Goal: Communication & Community: Ask a question

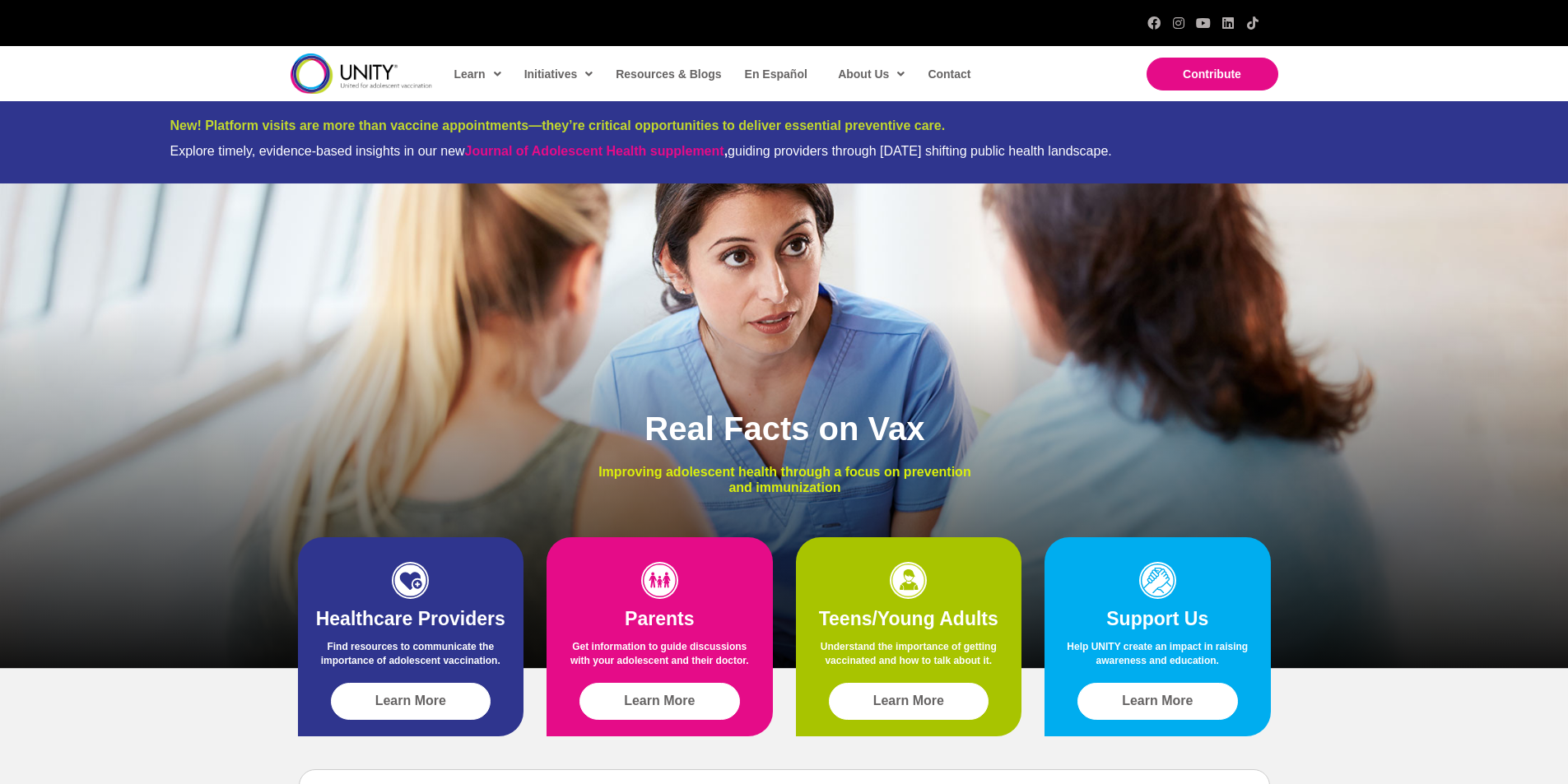
scroll to position [549, 0]
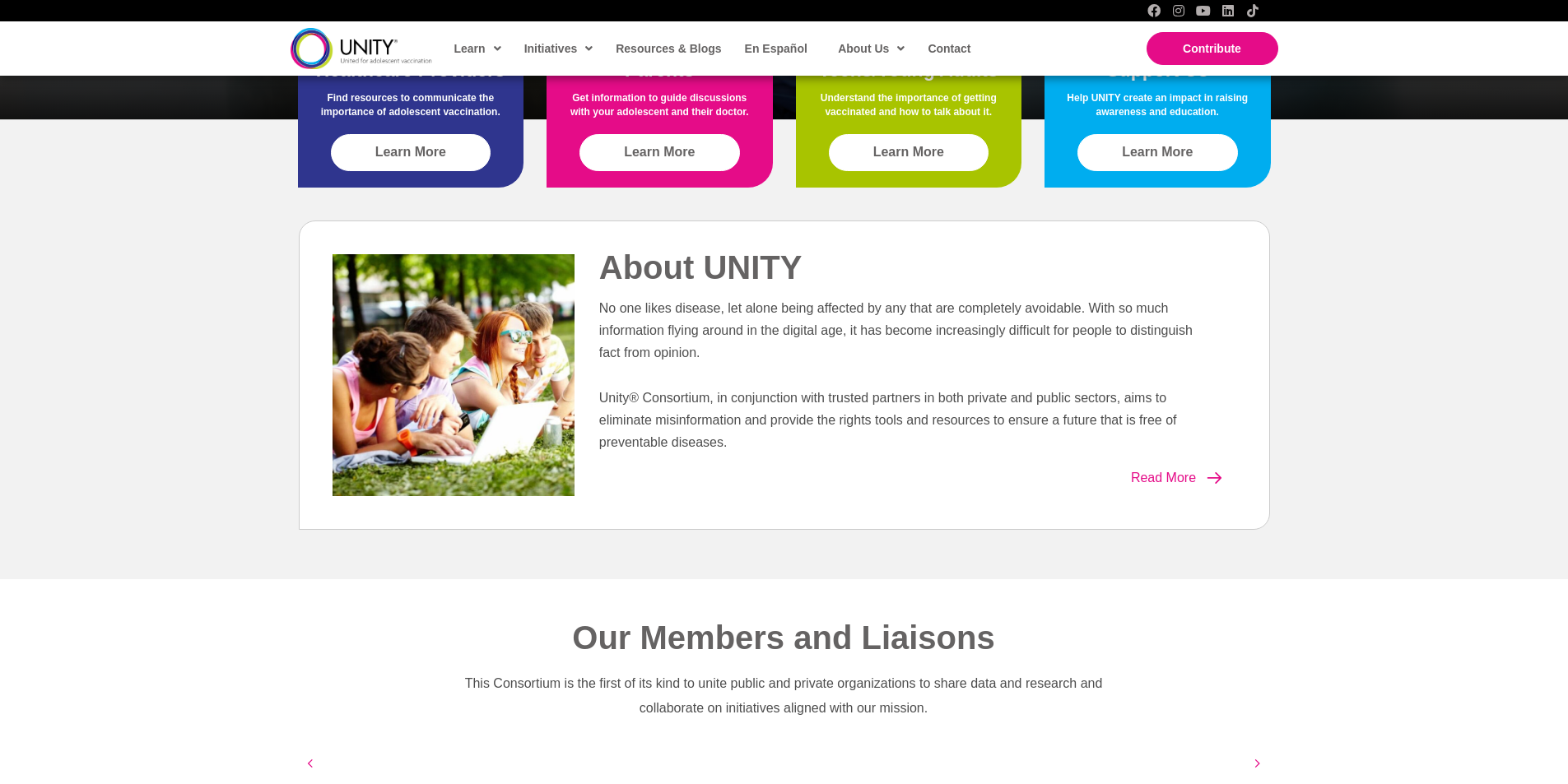
click at [920, 29] on link "Contact" at bounding box center [948, 48] width 58 height 38
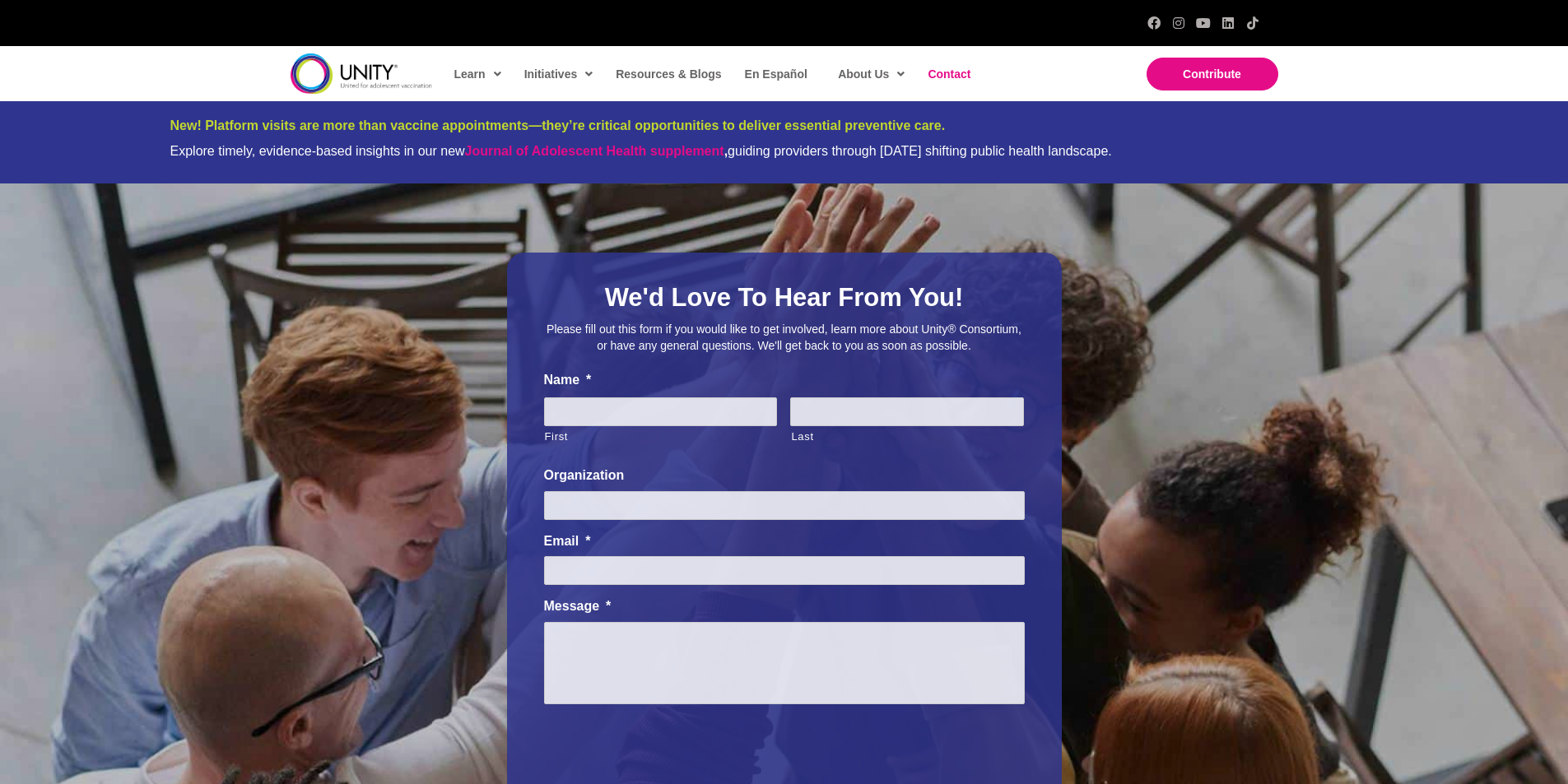
click at [636, 456] on ul "Name * First Last Organization Email * Message * CAPTCHA Instagram This field i…" at bounding box center [784, 580] width 481 height 417
click at [676, 384] on label "Name *" at bounding box center [784, 380] width 481 height 18
click at [715, 432] on label "First" at bounding box center [661, 437] width 233 height 20
click at [715, 426] on input "First" at bounding box center [661, 412] width 234 height 28
click at [715, 432] on label "First" at bounding box center [661, 437] width 233 height 20
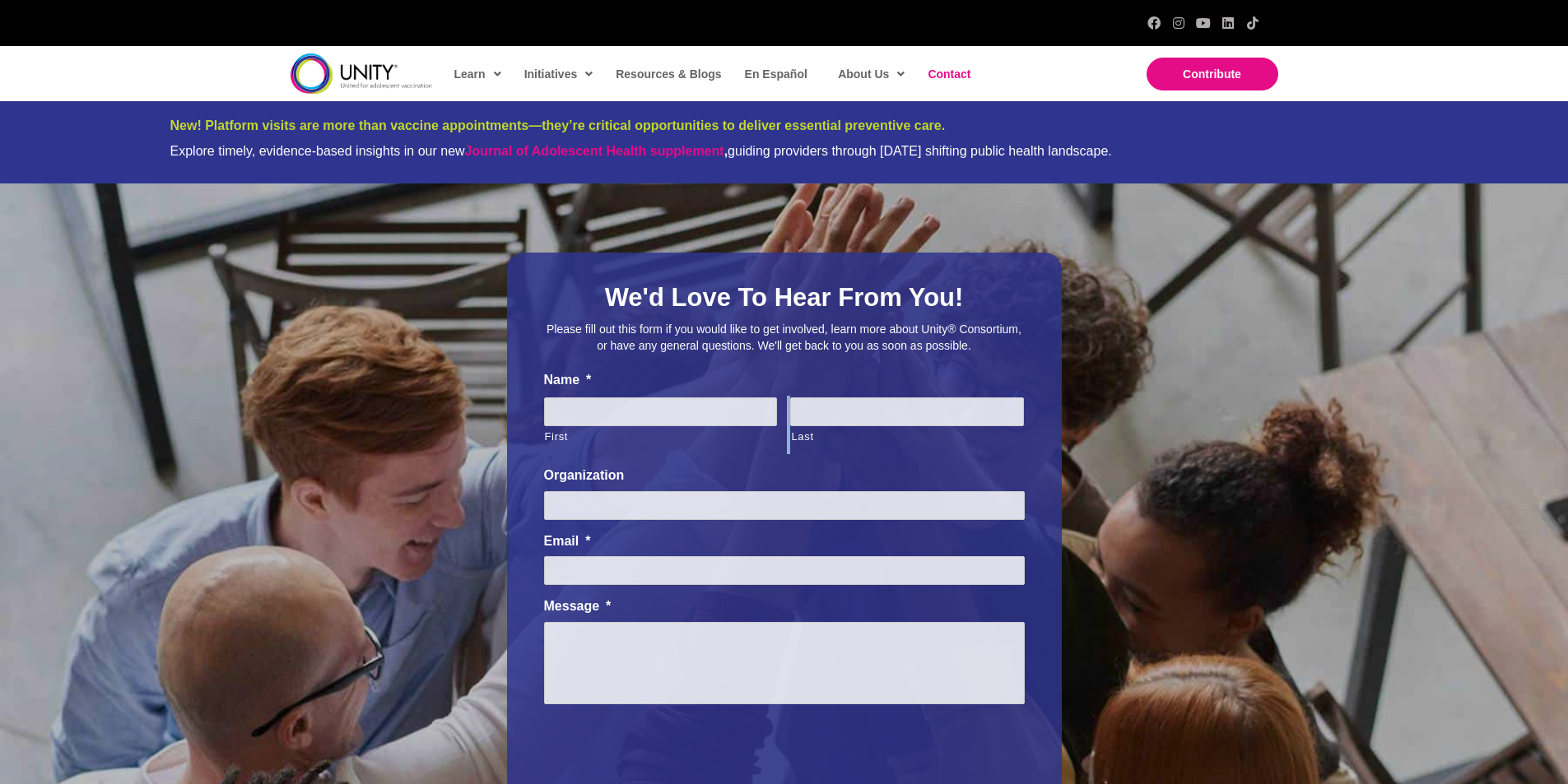
click at [715, 426] on input "First" at bounding box center [661, 412] width 234 height 28
click at [701, 418] on input "First" at bounding box center [661, 412] width 234 height 28
click at [695, 417] on input "First" at bounding box center [661, 412] width 234 height 28
click at [715, 620] on li "Message *" at bounding box center [784, 655] width 481 height 115
click at [713, 555] on li "Email *" at bounding box center [784, 559] width 481 height 53
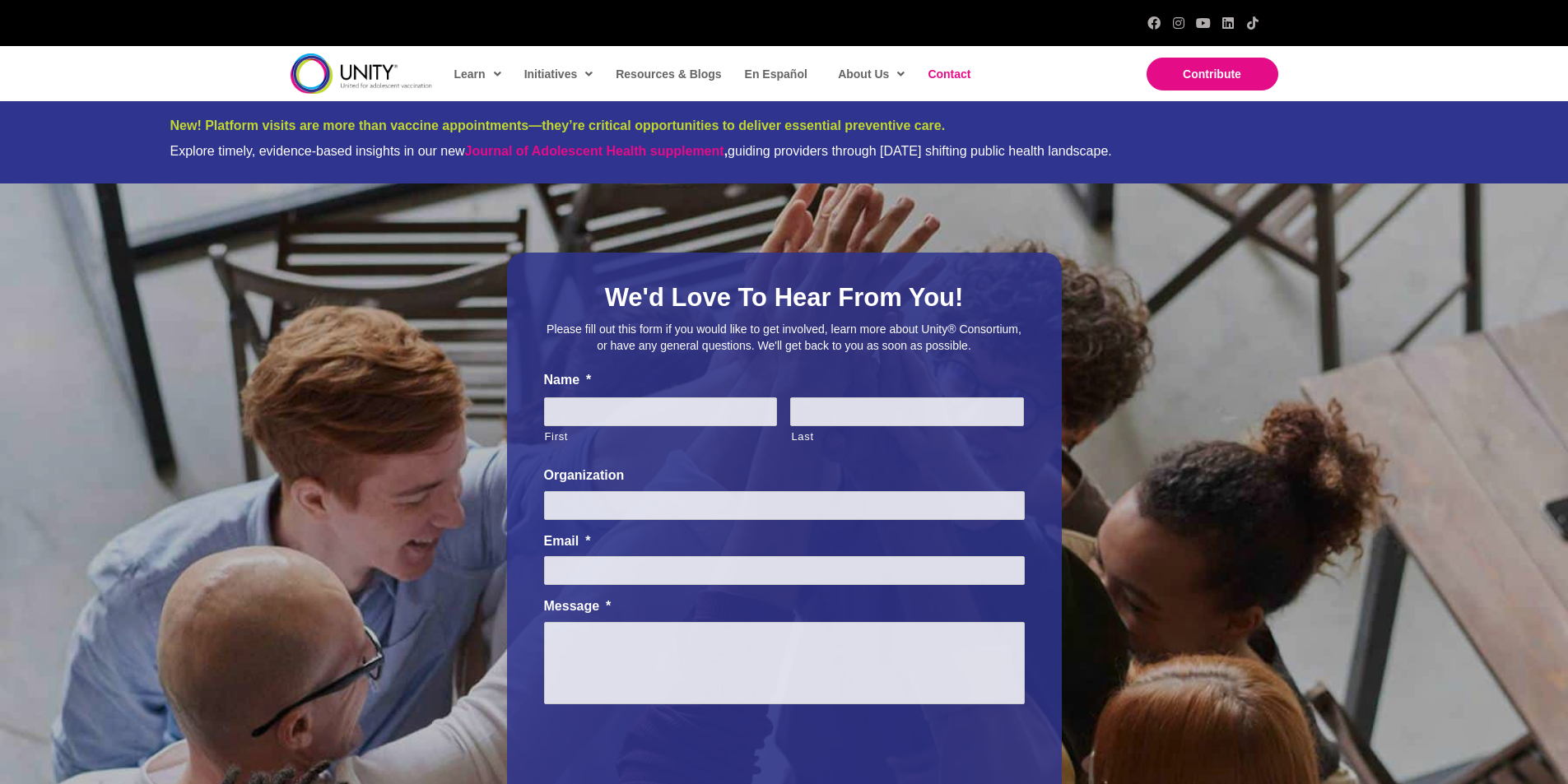
click at [713, 555] on li "Email *" at bounding box center [784, 559] width 481 height 53
click at [686, 580] on input "Email *" at bounding box center [784, 571] width 481 height 28
type input "Lucy@Professionalcompanypages.com"
type input "Lucy"
type input "Howard"
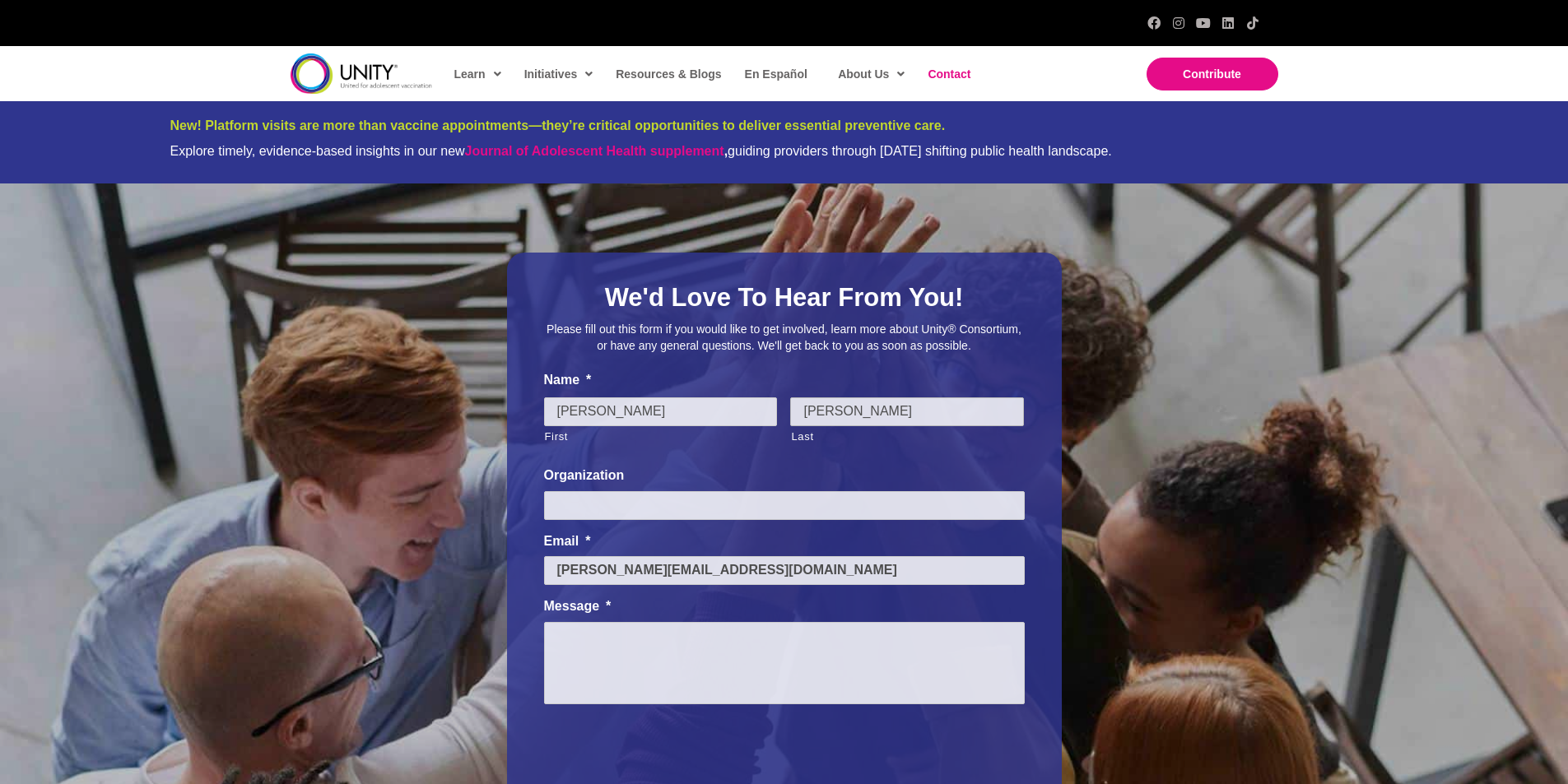
type input "Professional Company Page"
click at [687, 662] on textarea "Message *" at bounding box center [784, 663] width 481 height 82
paste textarea "Wikipedia is considered to be the World’s most significant tool for reference m…"
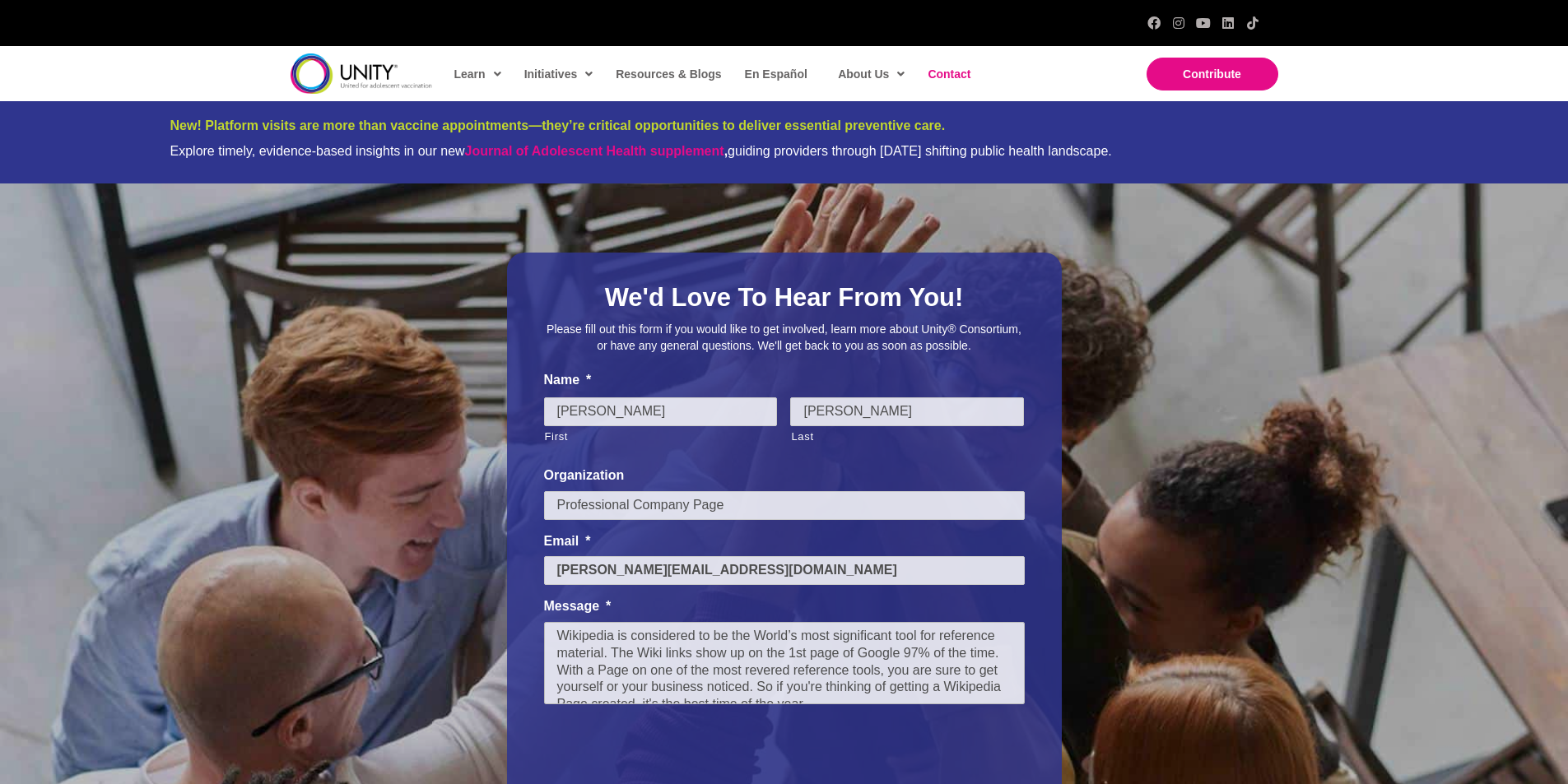
click at [687, 662] on textarea "Wikipedia is considered to be the World’s most significant tool for reference m…" at bounding box center [784, 663] width 481 height 82
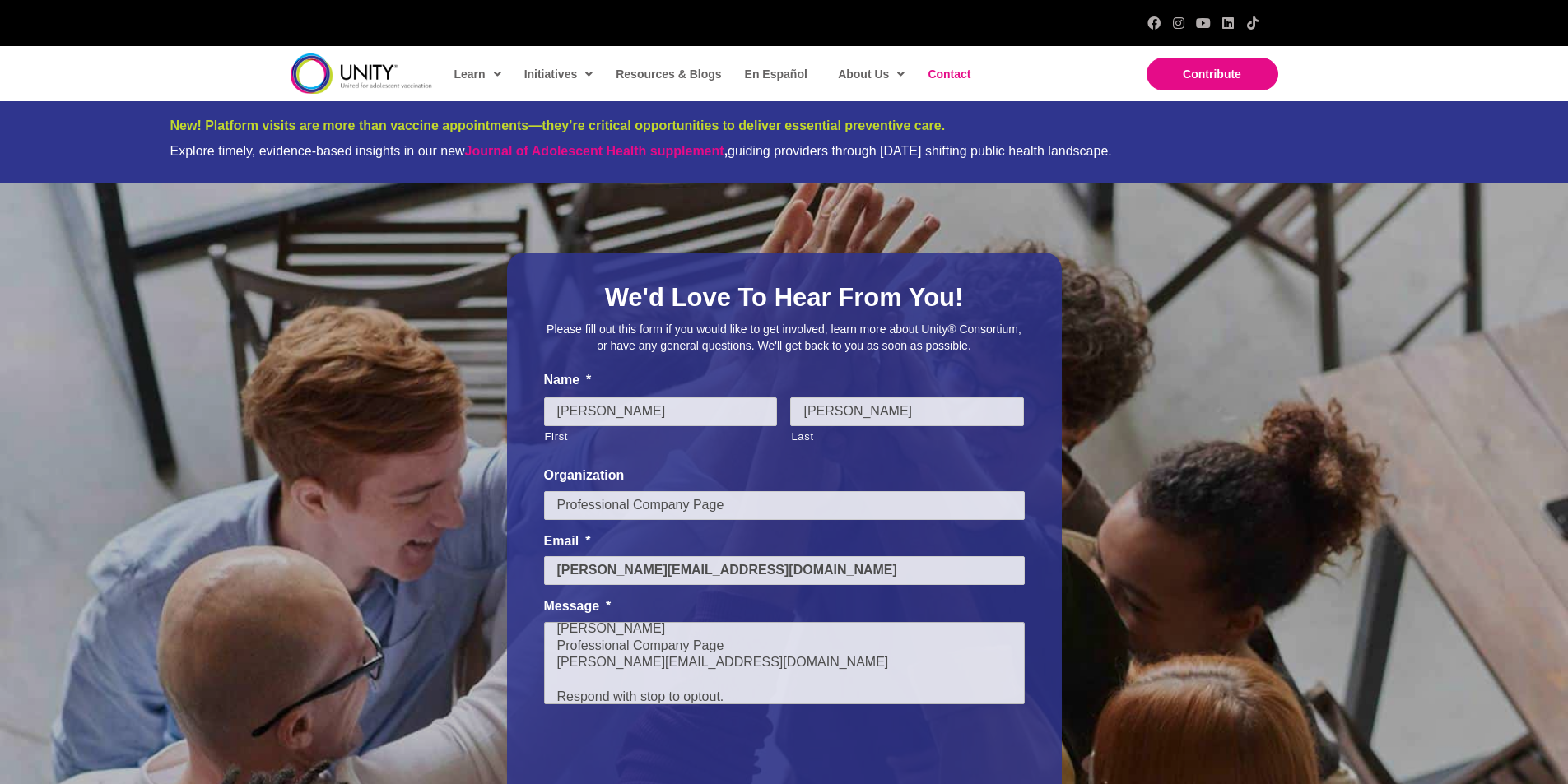
type textarea "Wikipedia is considered to be the World’s most significant tool for reference m…"
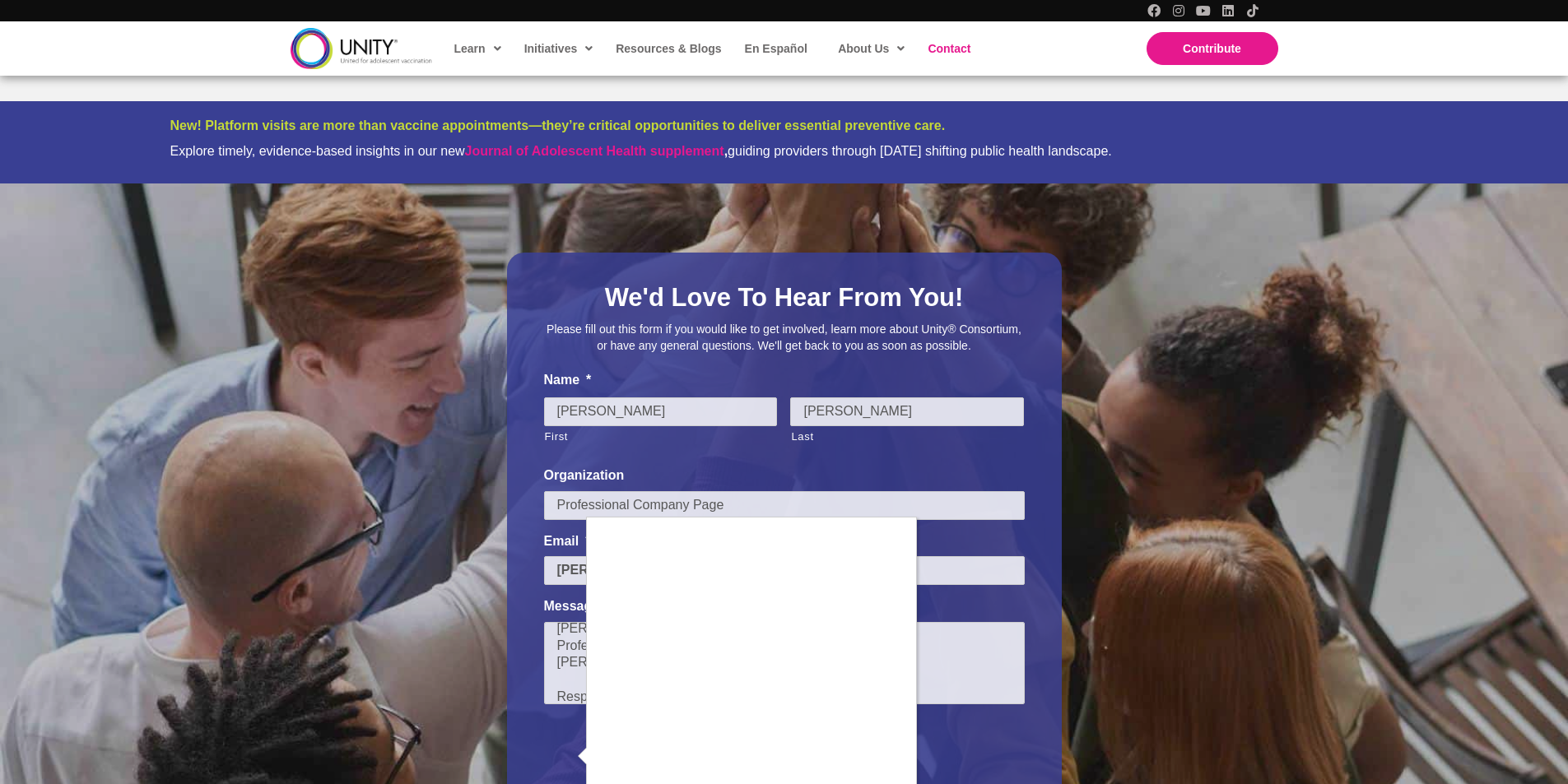
scroll to position [274, 0]
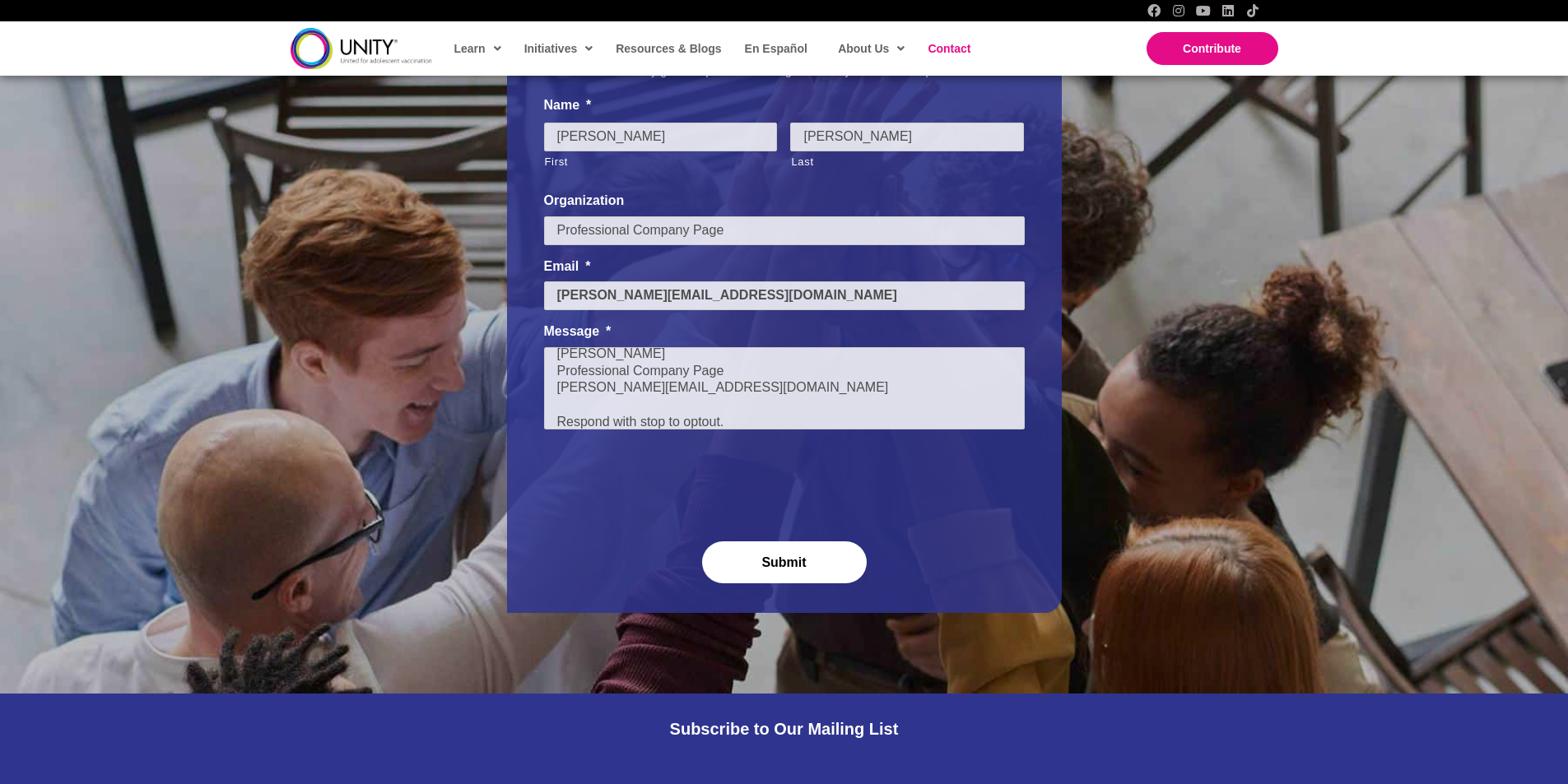
click at [764, 570] on input "Submit" at bounding box center [784, 563] width 165 height 43
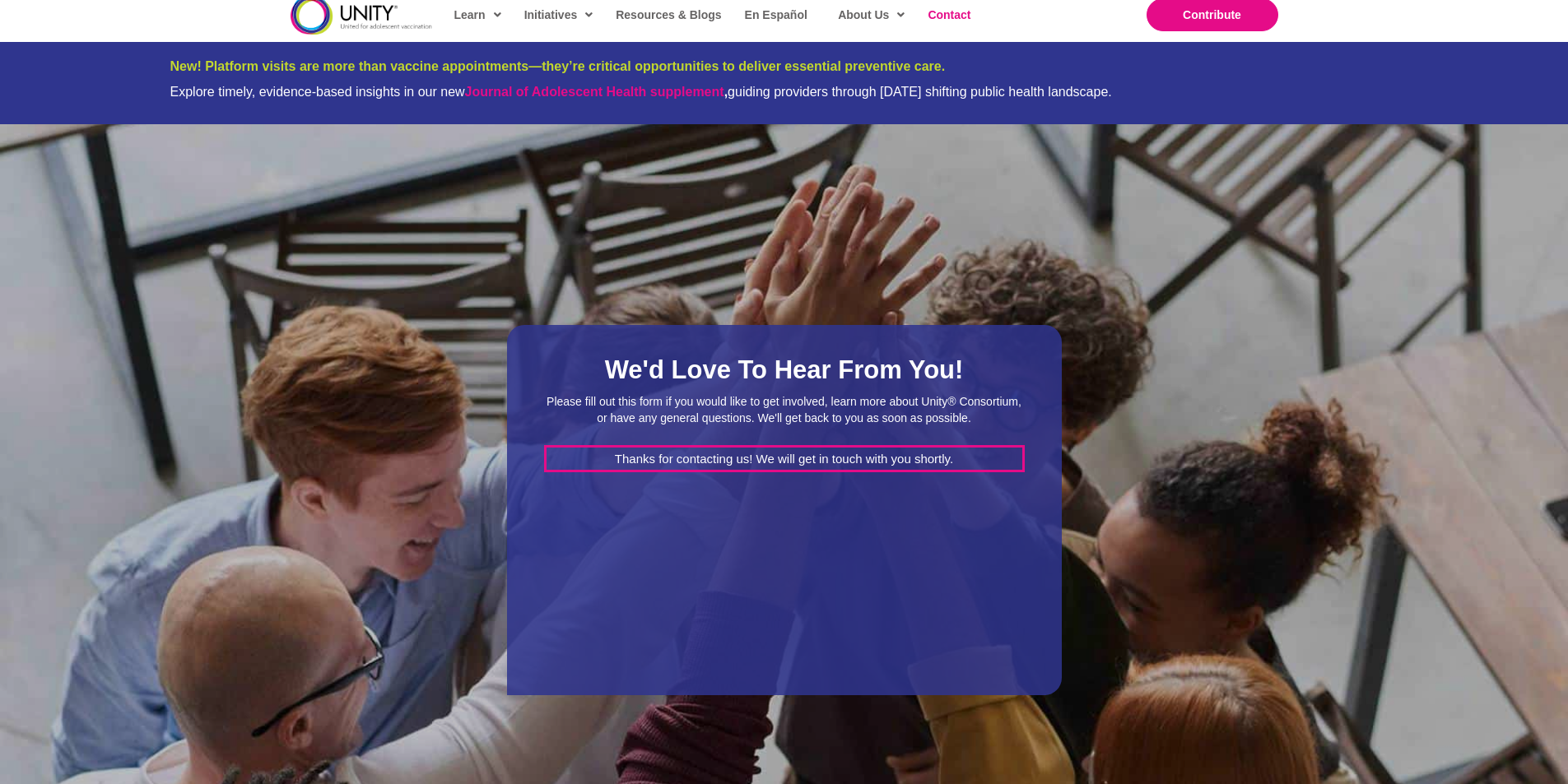
scroll to position [0, 0]
